Goal: Task Accomplishment & Management: Manage account settings

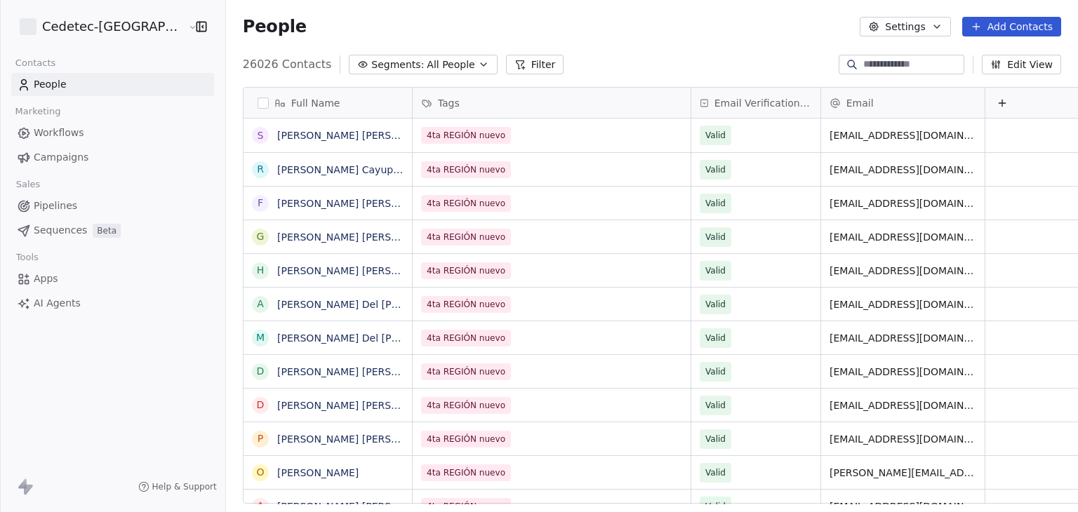
scroll to position [439, 877]
click at [662, 51] on div "People Settings Add Contacts" at bounding box center [652, 26] width 852 height 53
click at [83, 33] on html "Cedetec-[GEOGRAPHIC_DATA] Contacts People Marketing Workflows Campaigns Sales P…" at bounding box center [539, 256] width 1078 height 512
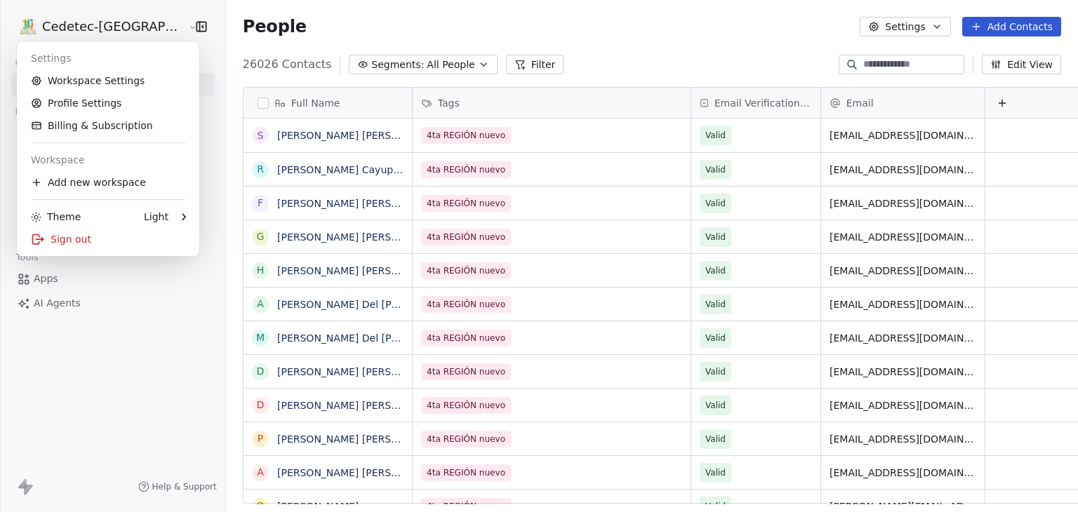
click at [591, 58] on html "Cedetec-[GEOGRAPHIC_DATA] Contacts People Marketing Workflows Campaigns Sales P…" at bounding box center [539, 256] width 1078 height 512
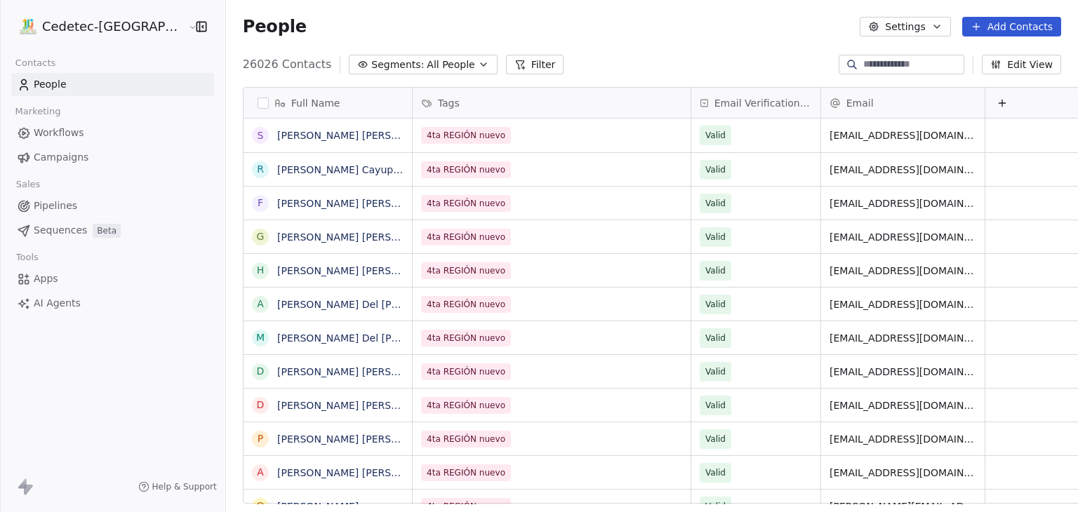
click at [73, 151] on span "Campaigns" at bounding box center [61, 157] width 55 height 15
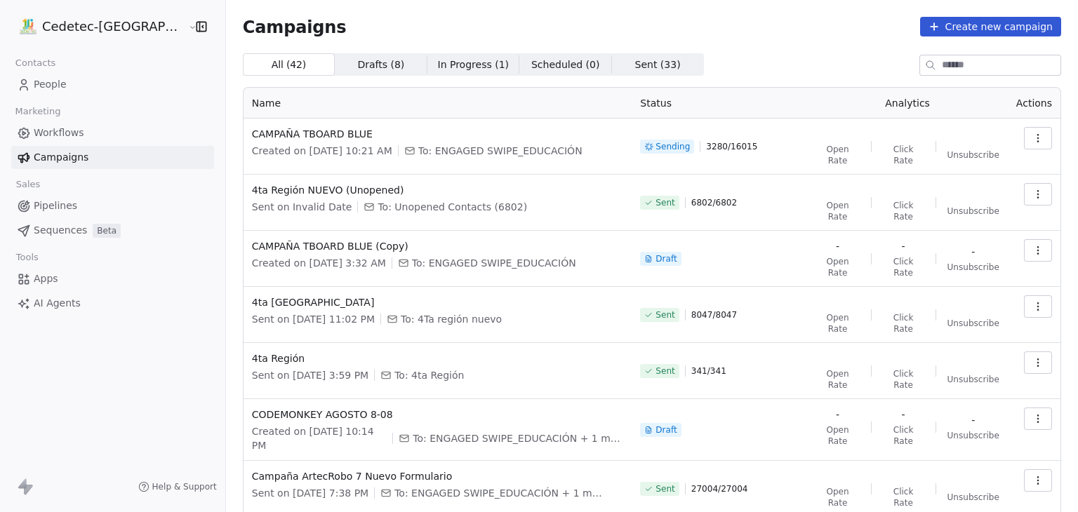
click at [673, 57] on div "All ( 42 ) All ( 42 ) Drafts ( 8 ) Drafts ( 8 ) In Progress ( 1 ) In Progress (…" at bounding box center [652, 64] width 818 height 22
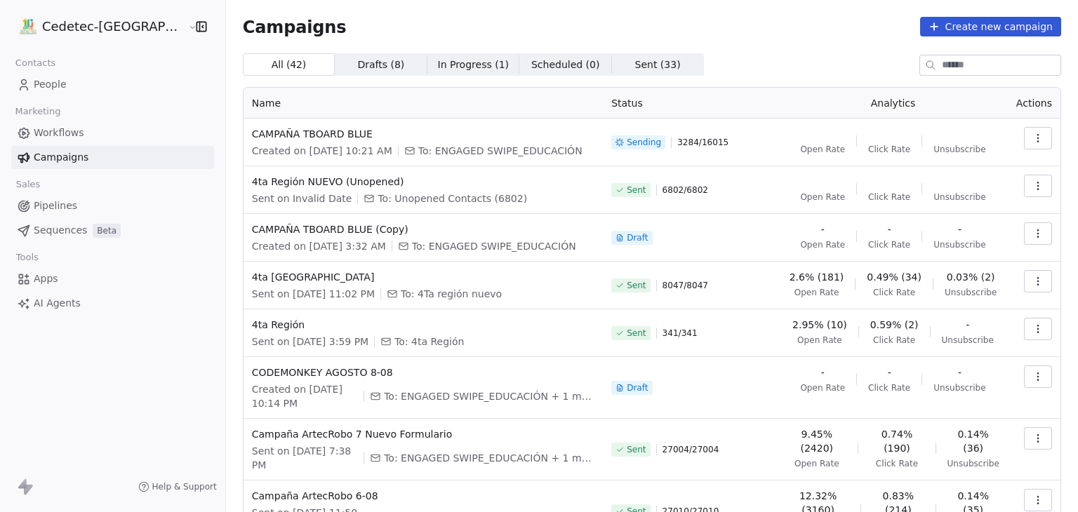
click at [732, 28] on div "Campaigns Create new campaign" at bounding box center [652, 27] width 818 height 20
click at [102, 14] on div "Cedetec-Chile" at bounding box center [112, 26] width 225 height 53
click at [102, 18] on html "Cedetec-Chile Contacts People Marketing Workflows Campaigns Sales Pipelines Seq…" at bounding box center [539, 256] width 1078 height 512
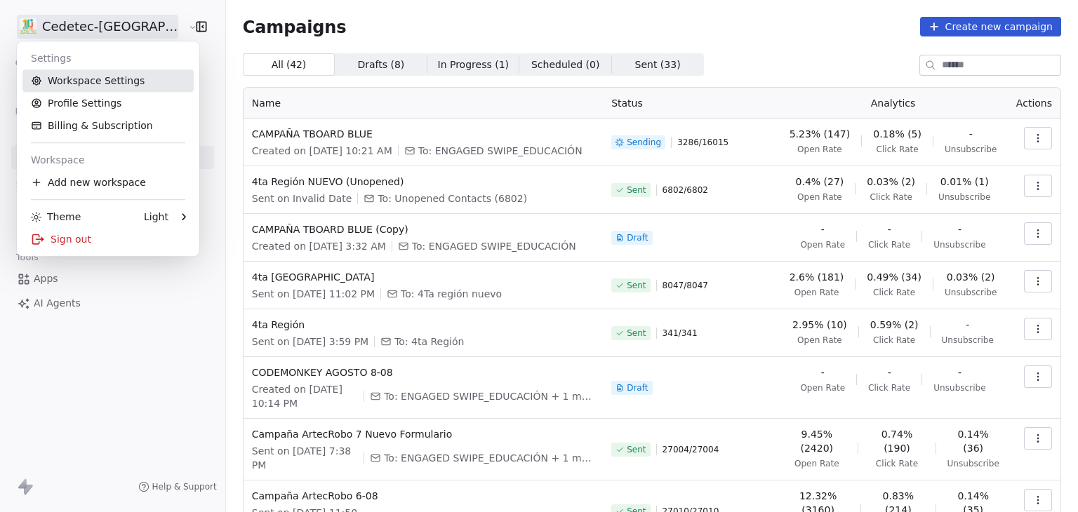
click at [113, 82] on link "Workspace Settings" at bounding box center [107, 80] width 171 height 22
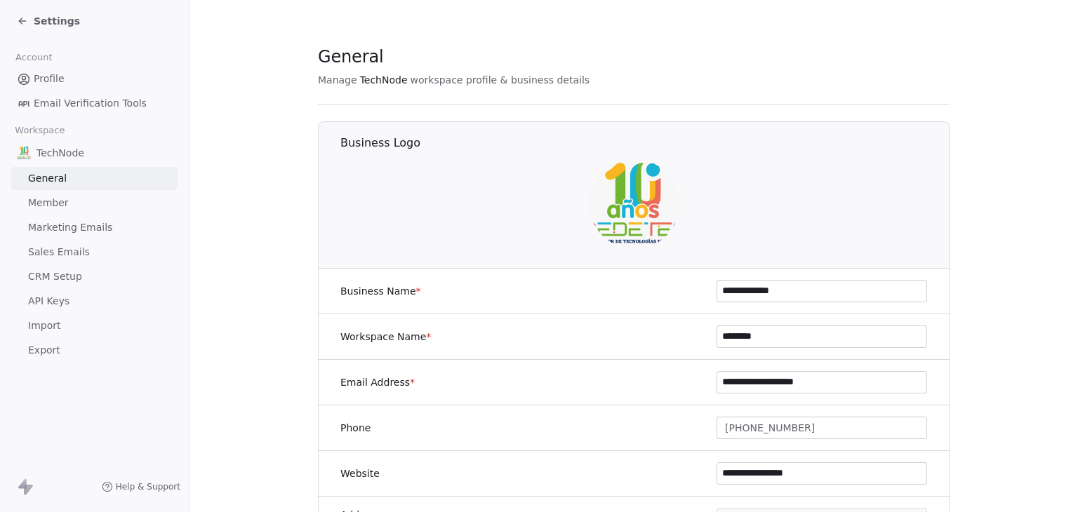
click at [87, 222] on span "Marketing Emails" at bounding box center [70, 227] width 84 height 15
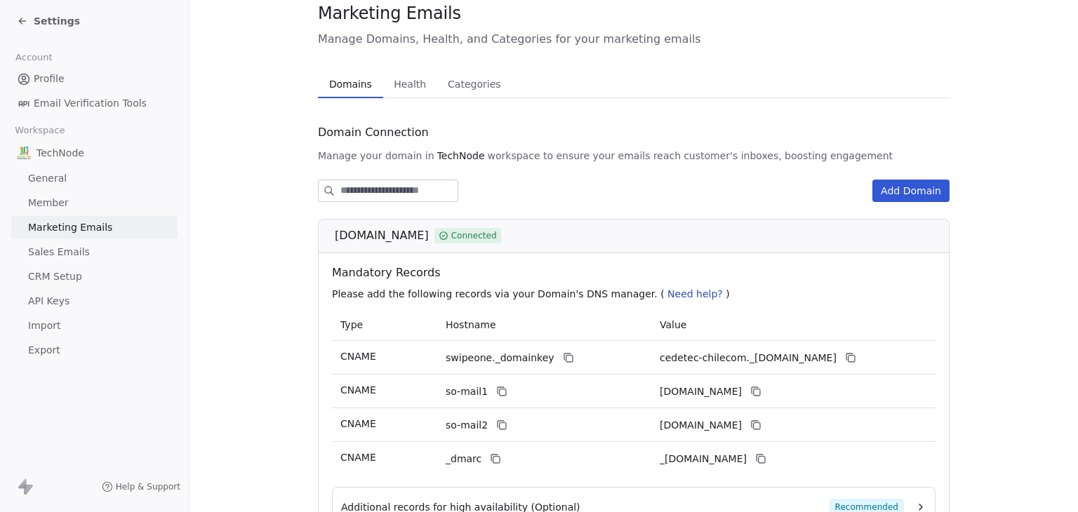
scroll to position [175, 0]
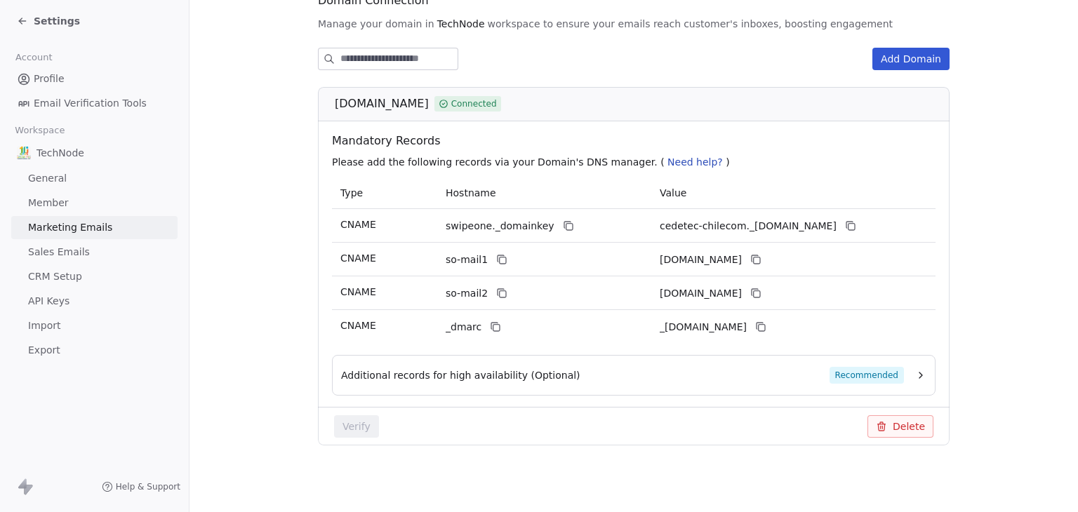
drag, startPoint x: 329, startPoint y: 105, endPoint x: 426, endPoint y: 107, distance: 96.8
click at [426, 107] on div "cedetec-chile.com Connected" at bounding box center [638, 103] width 607 height 17
copy span "cedetec-chile.com"
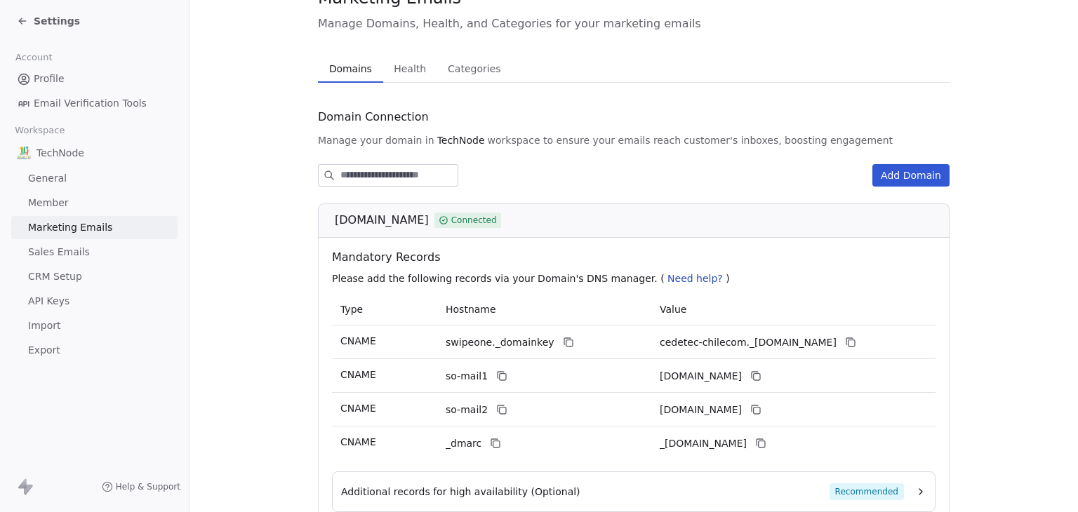
scroll to position [35, 0]
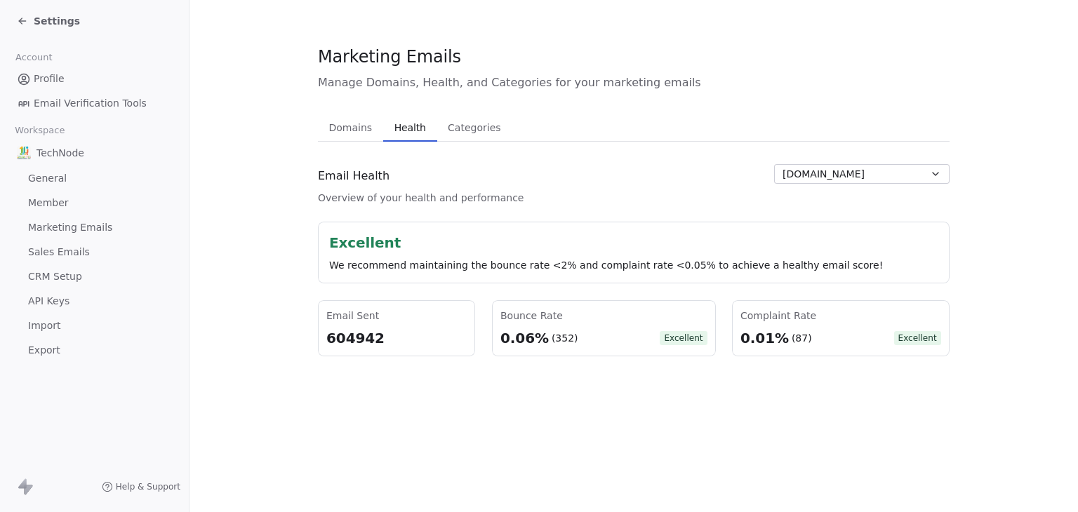
click at [399, 98] on div "Marketing Emails Manage Domains, Health, and Categories for your marketing emai…" at bounding box center [633, 200] width 631 height 311
click at [56, 22] on span "Settings" at bounding box center [57, 21] width 46 height 14
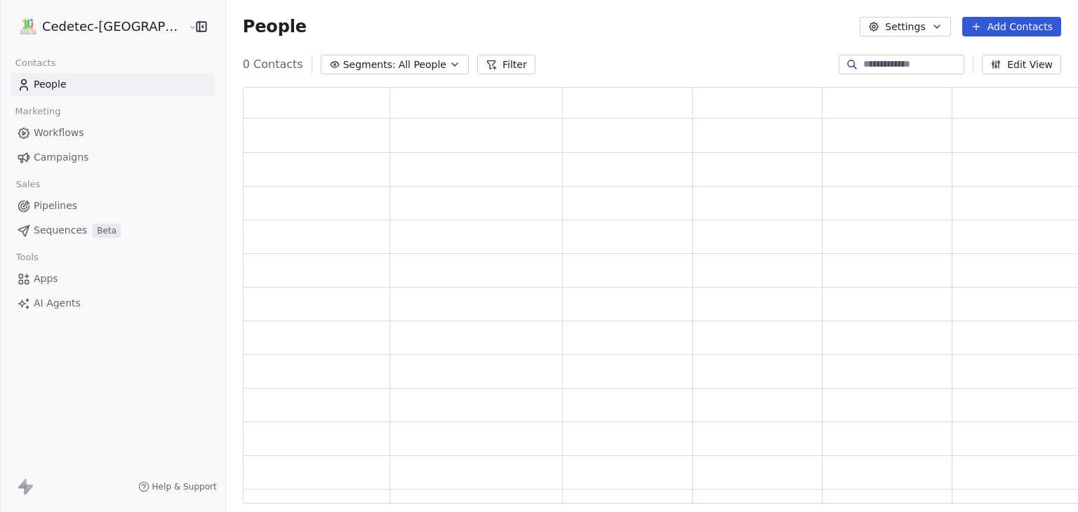
scroll to position [405, 843]
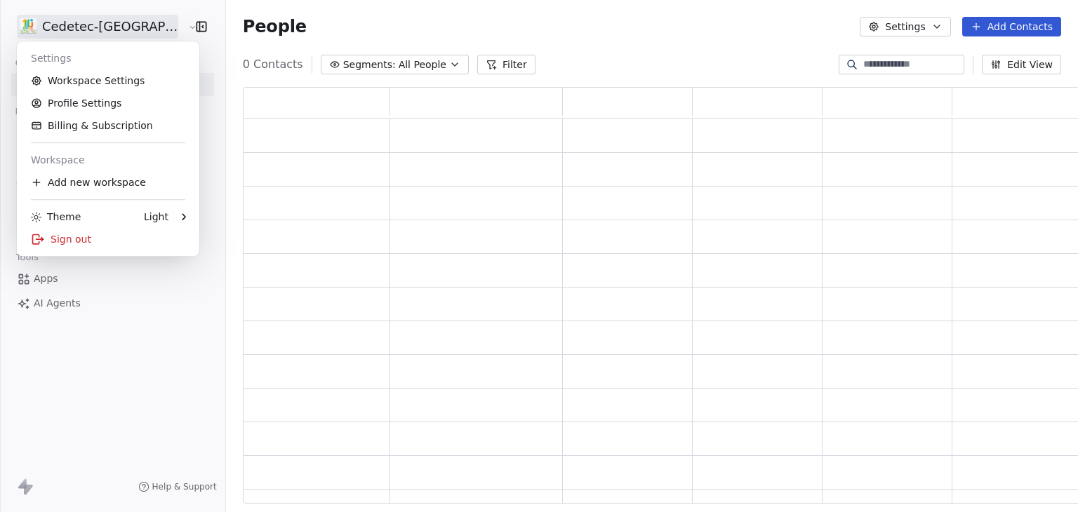
click at [90, 31] on html "Cedetec-Chile Contacts People Marketing Workflows Campaigns Sales Pipelines Seq…" at bounding box center [539, 256] width 1078 height 512
click at [79, 237] on div "Sign out" at bounding box center [107, 239] width 171 height 22
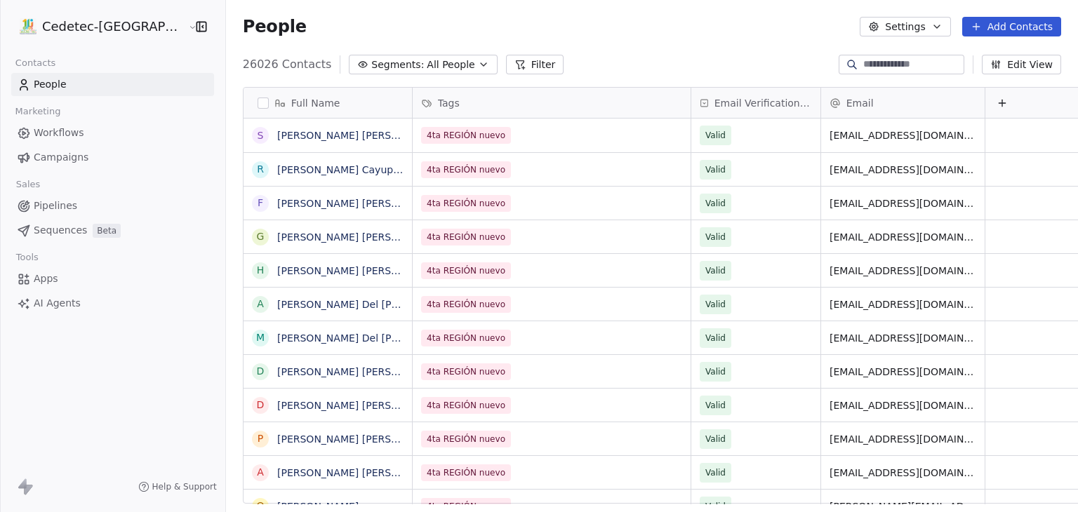
scroll to position [439, 877]
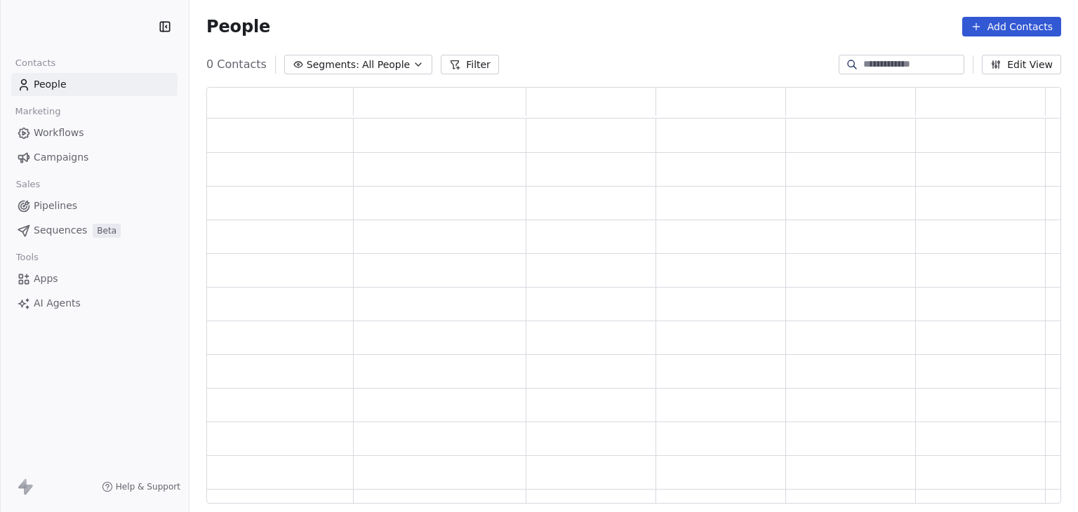
scroll to position [405, 843]
